Goal: Contribute content: Contribute content

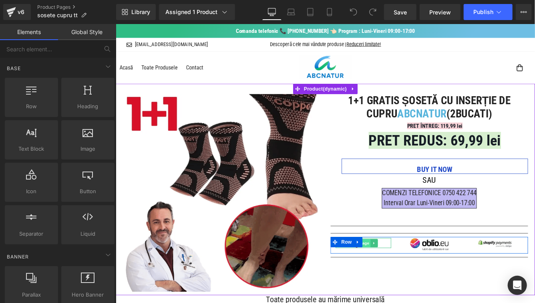
click at [405, 279] on span "Image" at bounding box center [401, 277] width 17 height 10
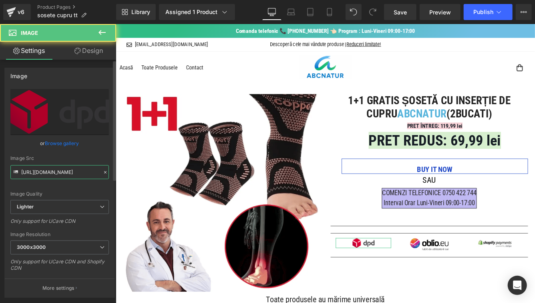
click at [82, 170] on input "[URL][DOMAIN_NAME]" at bounding box center [59, 172] width 99 height 14
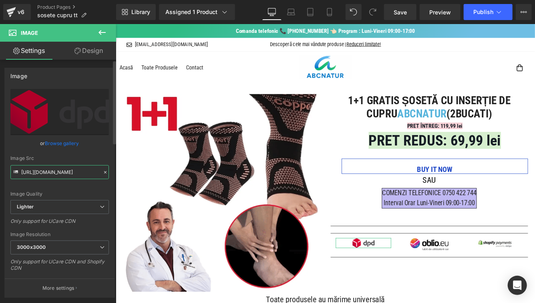
paste input "a21562c3-41f6-4245-9af8-bae12a8435db/-/format/auto/-/preview/3000x3000/-/qualit…"
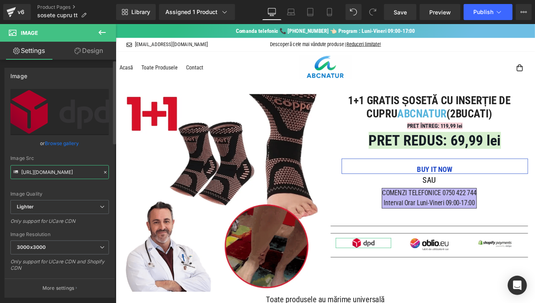
scroll to position [0, 256]
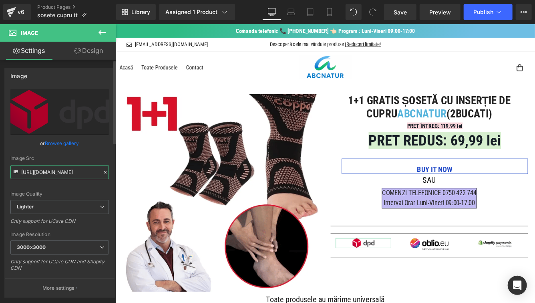
type input "[URL][DOMAIN_NAME]"
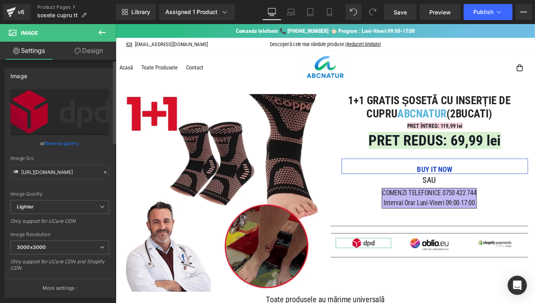
scroll to position [0, 0]
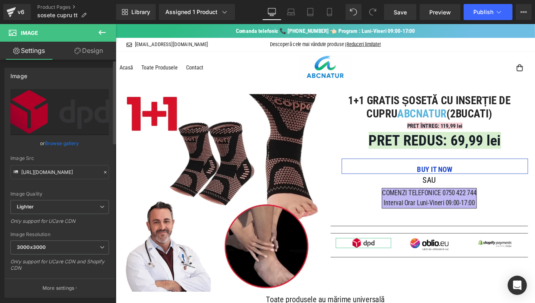
click at [86, 158] on div "Image Src" at bounding box center [59, 158] width 99 height 6
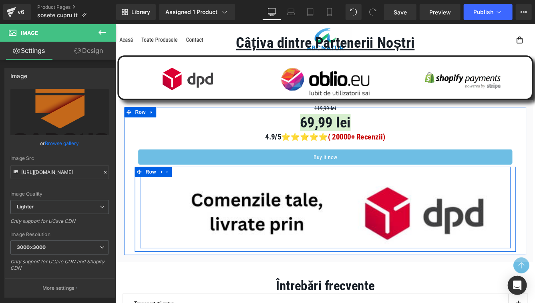
scroll to position [1467, 0]
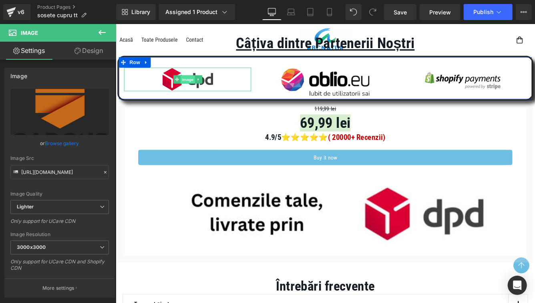
click at [191, 91] on span "Image" at bounding box center [198, 88] width 17 height 10
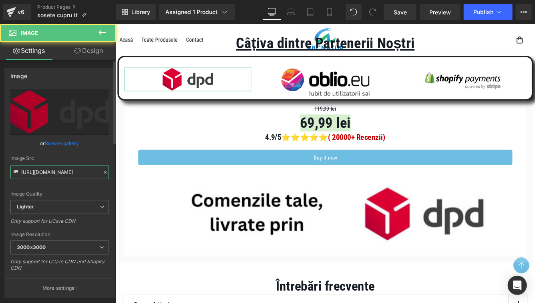
click at [80, 167] on input "[URL][DOMAIN_NAME]" at bounding box center [59, 172] width 99 height 14
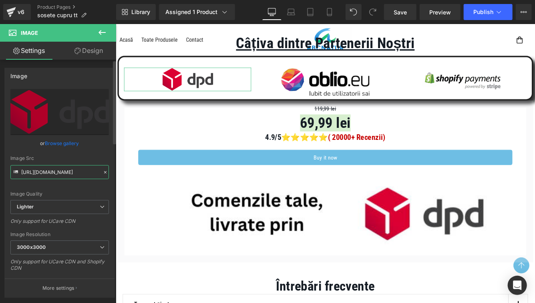
paste input "a21562c3-41f6-4245-9af8-bae12a8435db/-/format/auto/-/preview/3000x3000/-/qualit…"
type input "[URL][DOMAIN_NAME]"
click at [84, 160] on div "Image Src" at bounding box center [59, 158] width 99 height 6
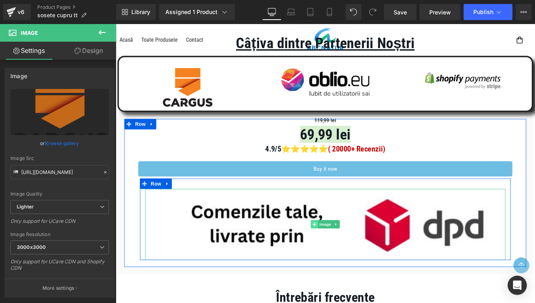
click at [345, 250] on span at bounding box center [345, 255] width 8 height 10
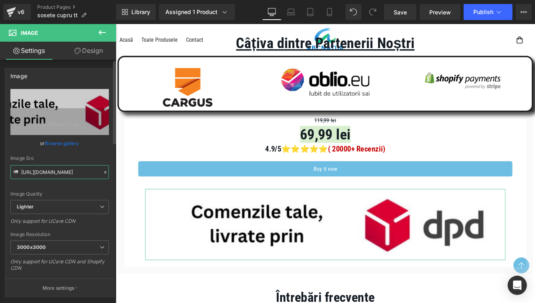
click at [66, 175] on input "[URL][DOMAIN_NAME]" at bounding box center [59, 172] width 99 height 14
paste input "134b47e5-3236-4ae6-a168-08e77278f7ff/-/format/auto/-/preview/3000x3000/-/qualit…"
type input "[URL][DOMAIN_NAME]"
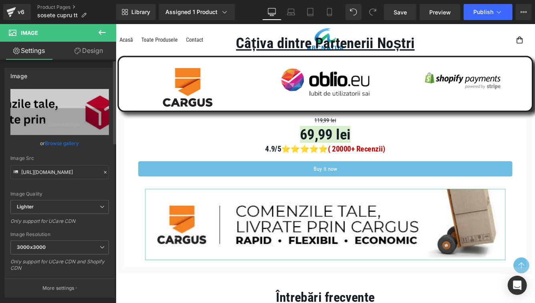
click at [70, 161] on div "Image Src" at bounding box center [59, 158] width 99 height 6
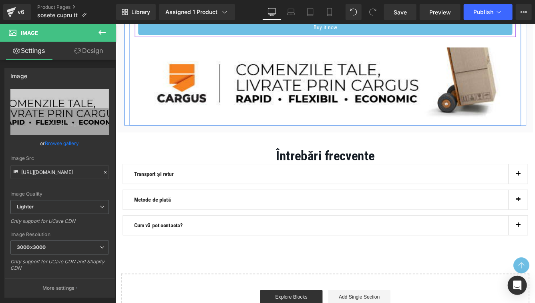
scroll to position [1638, 0]
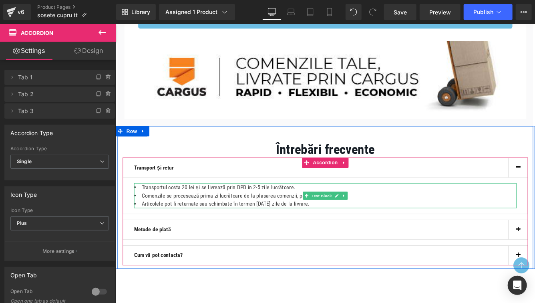
click at [206, 213] on li "Transportul costa 20 lei și se livrează prin DPD în 2-5 zile lucrătoare." at bounding box center [358, 213] width 442 height 10
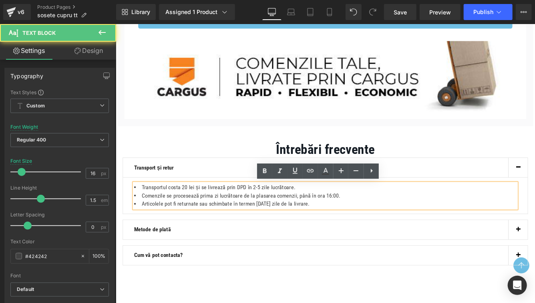
click at [274, 213] on li "Transportul costa 20 lei și se livrează prin DPD în 2-5 zile lucrătoare." at bounding box center [358, 213] width 442 height 10
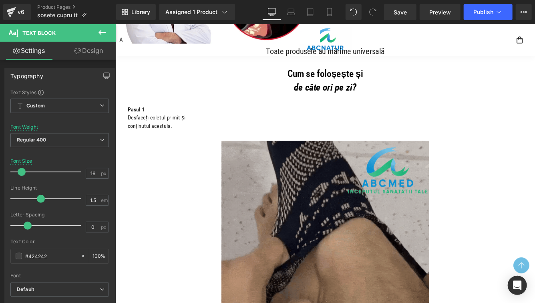
scroll to position [0, 0]
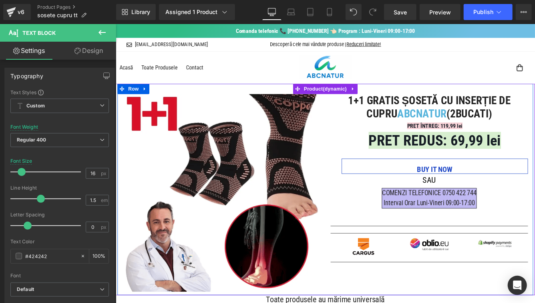
click at [357, 128] on div "Image" at bounding box center [237, 219] width 240 height 228
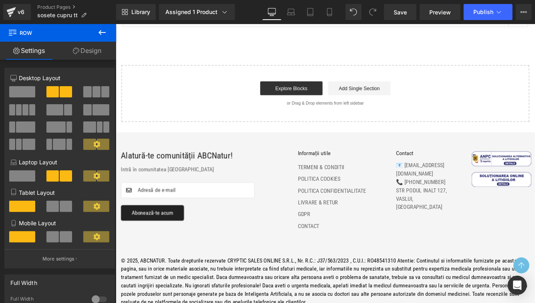
scroll to position [1949, 0]
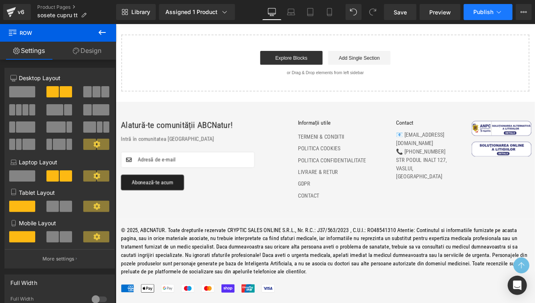
click at [492, 19] on button "Publish" at bounding box center [488, 12] width 49 height 16
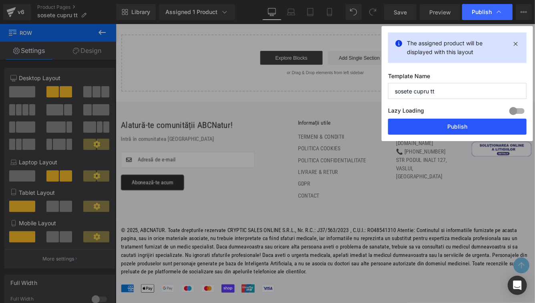
click at [417, 127] on button "Publish" at bounding box center [457, 127] width 139 height 16
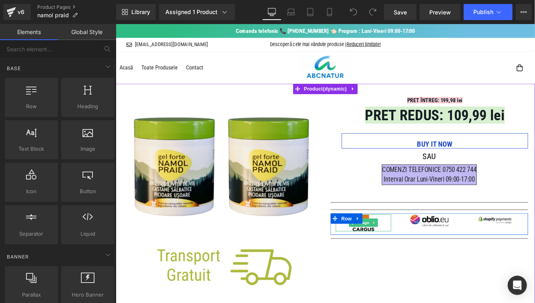
click at [403, 260] on img at bounding box center [402, 254] width 26 height 20
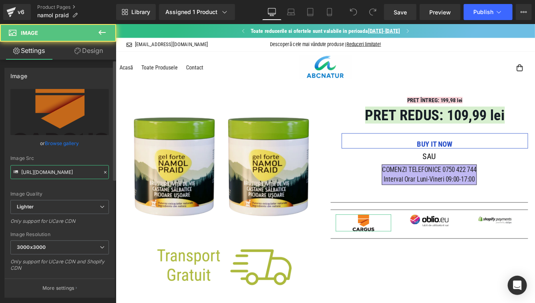
click at [73, 175] on input "[URL][DOMAIN_NAME]" at bounding box center [59, 172] width 99 height 14
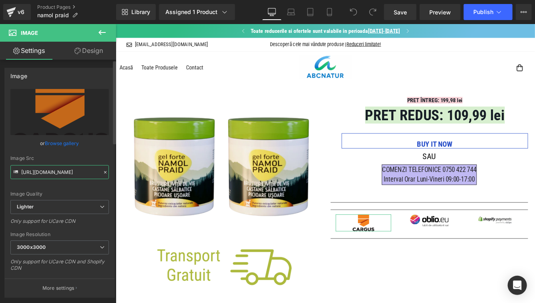
scroll to position [0, 259]
type input "[URL][DOMAIN_NAME]"
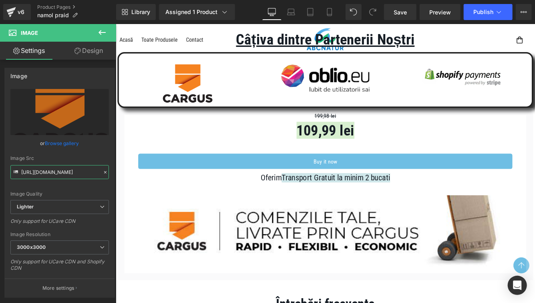
scroll to position [853, 0]
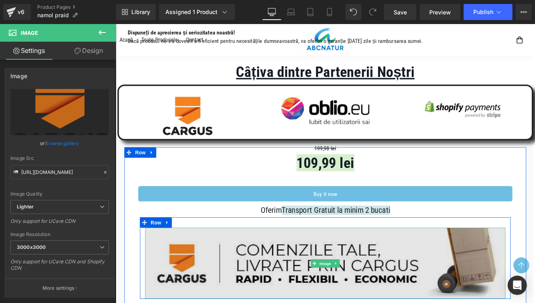
click at [239, 302] on img at bounding box center [357, 300] width 417 height 82
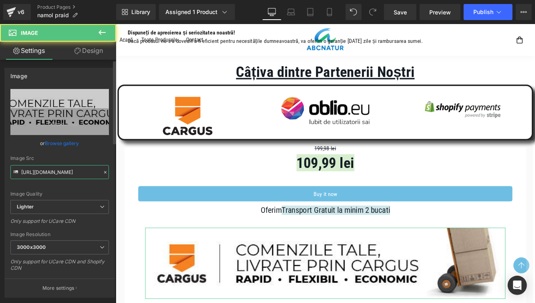
click at [62, 173] on input "[URL][DOMAIN_NAME]" at bounding box center [59, 172] width 99 height 14
